Goal: Check status: Check status

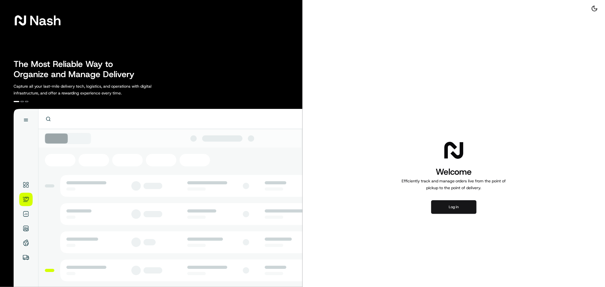
click at [440, 212] on button "Log in" at bounding box center [453, 207] width 45 height 14
